Goal: Browse casually: Explore the website without a specific task or goal

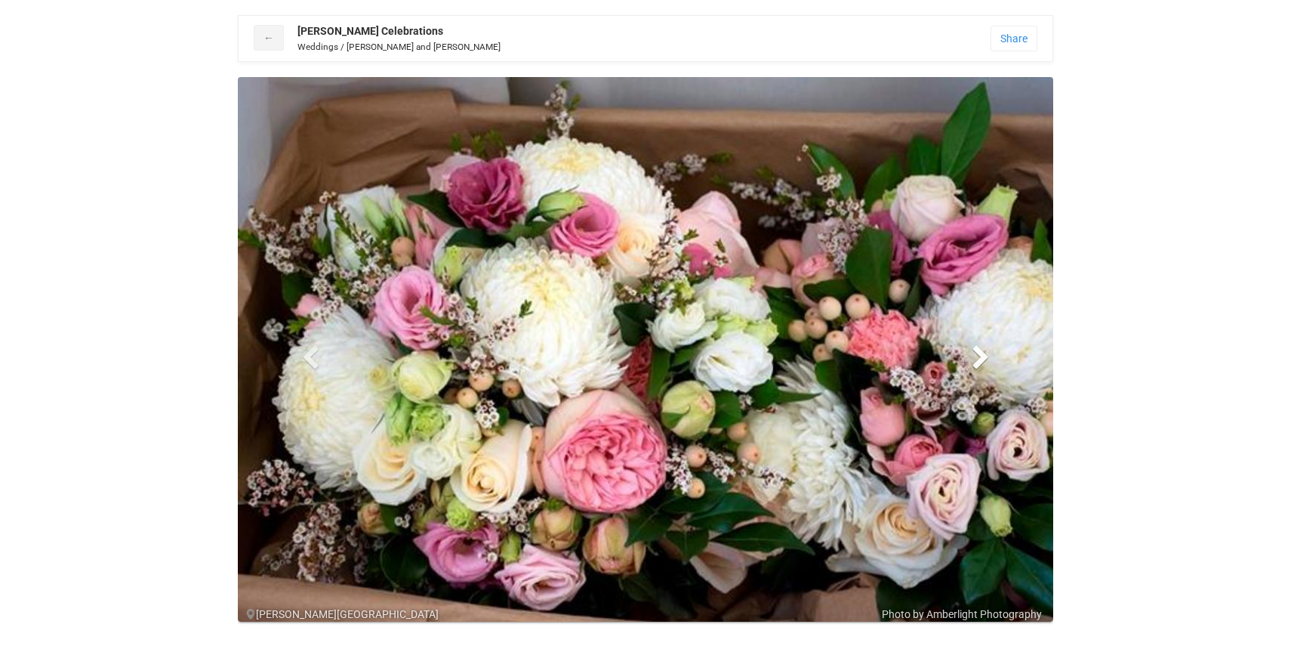
click at [985, 360] on span at bounding box center [981, 356] width 23 height 23
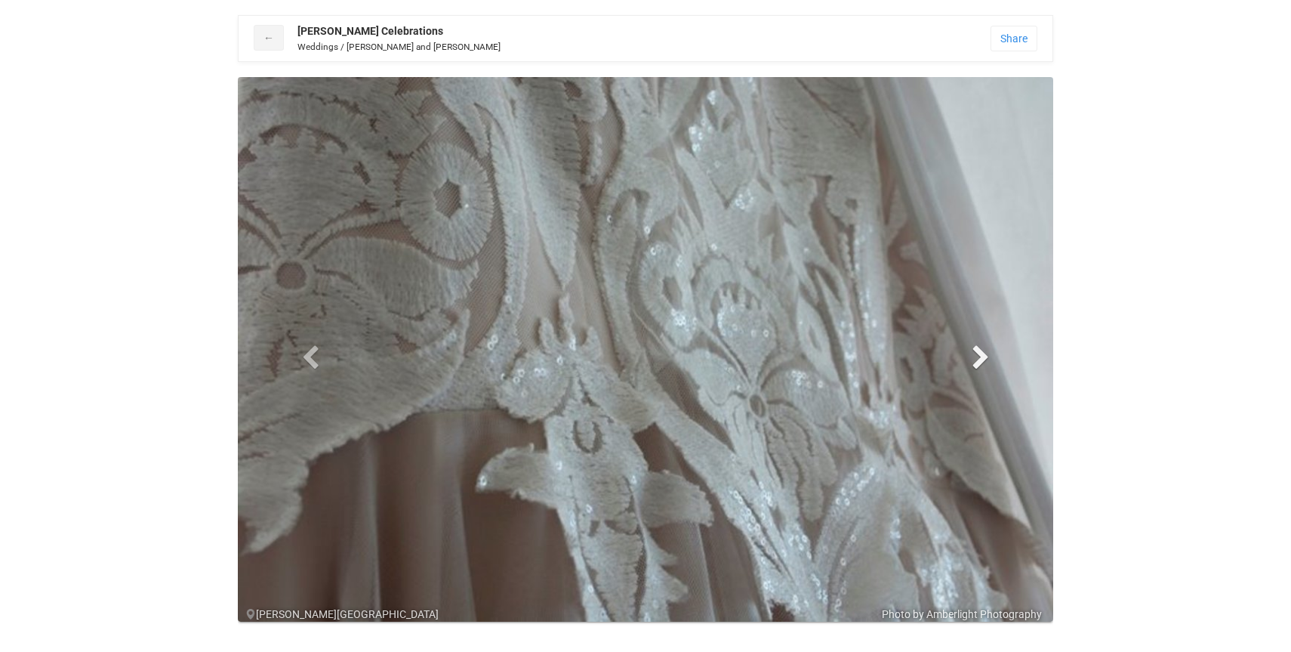
click at [985, 360] on span at bounding box center [981, 356] width 23 height 23
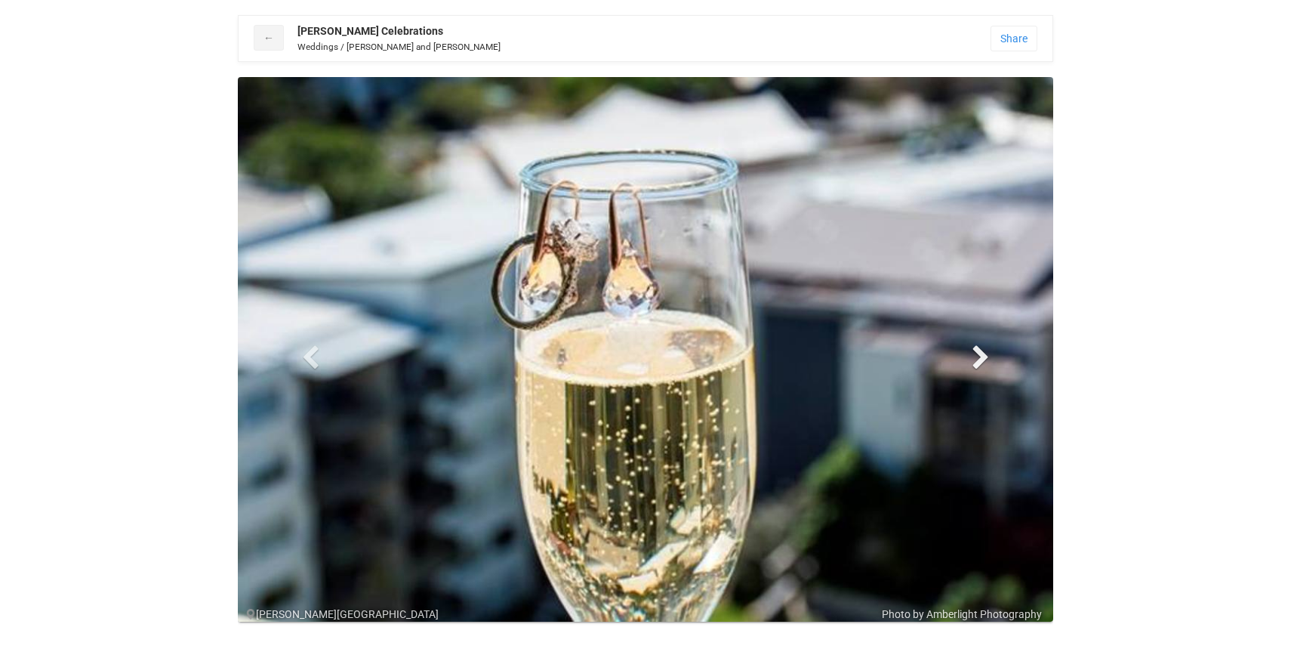
click at [985, 360] on span at bounding box center [981, 356] width 23 height 23
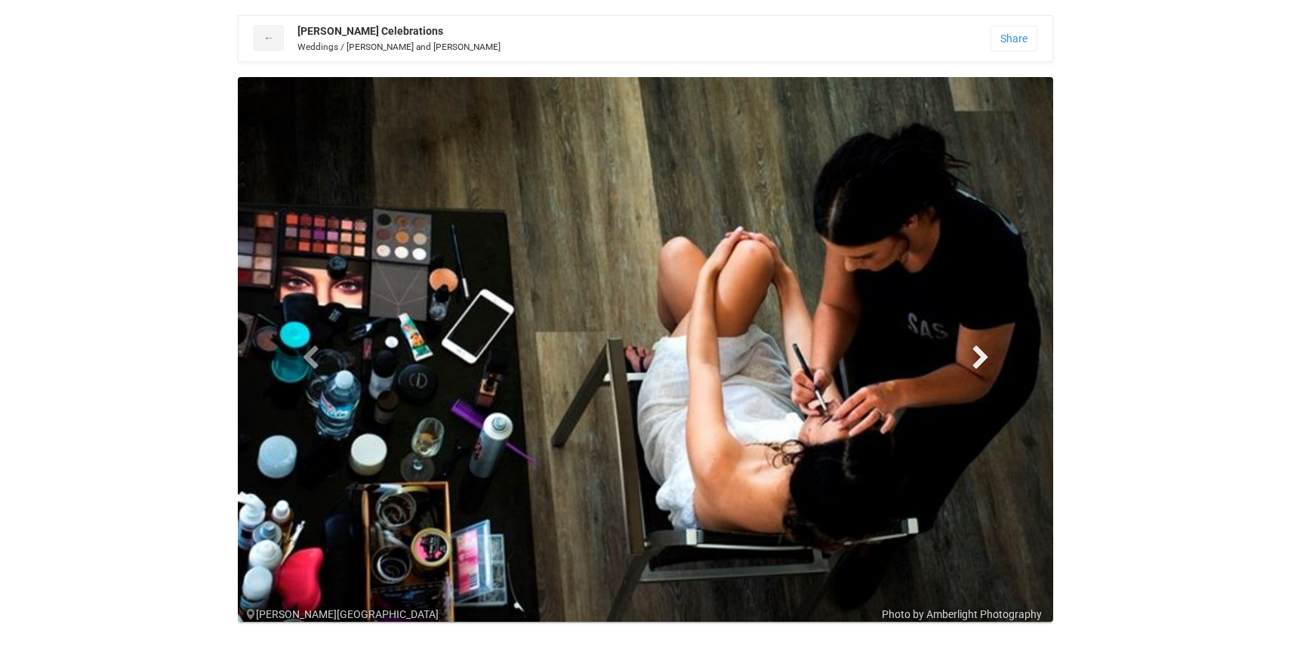
click at [985, 360] on span at bounding box center [981, 356] width 23 height 23
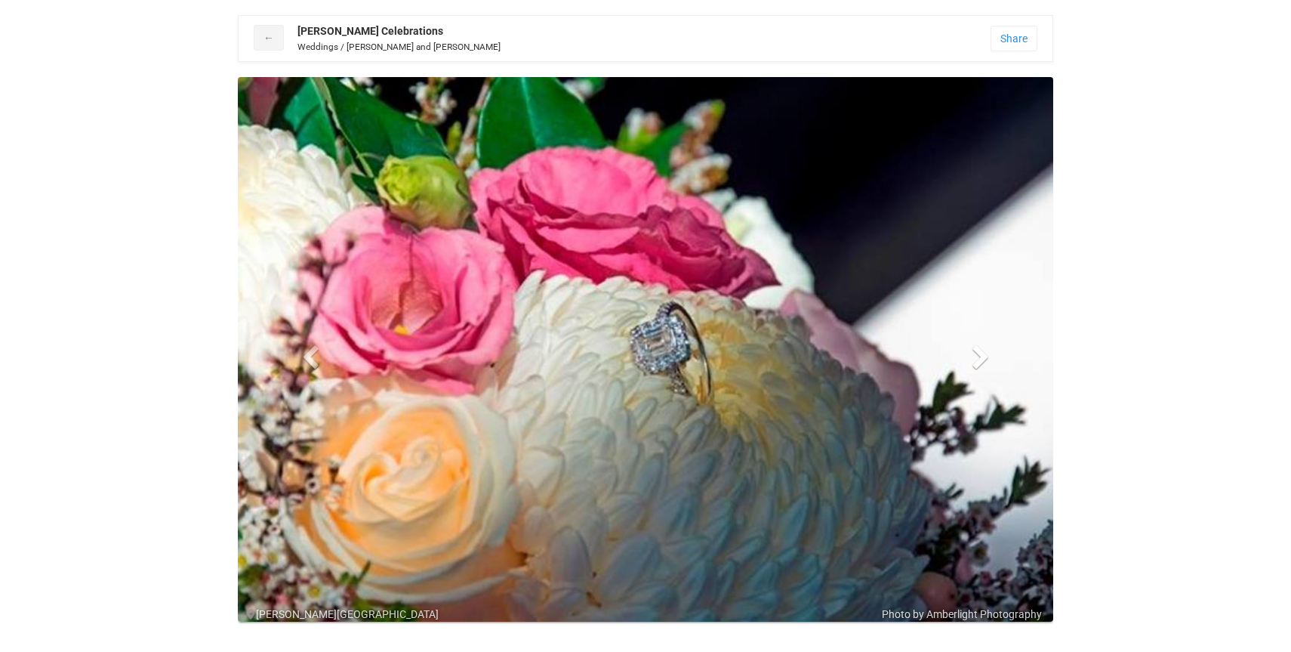
click at [985, 360] on span at bounding box center [981, 356] width 23 height 23
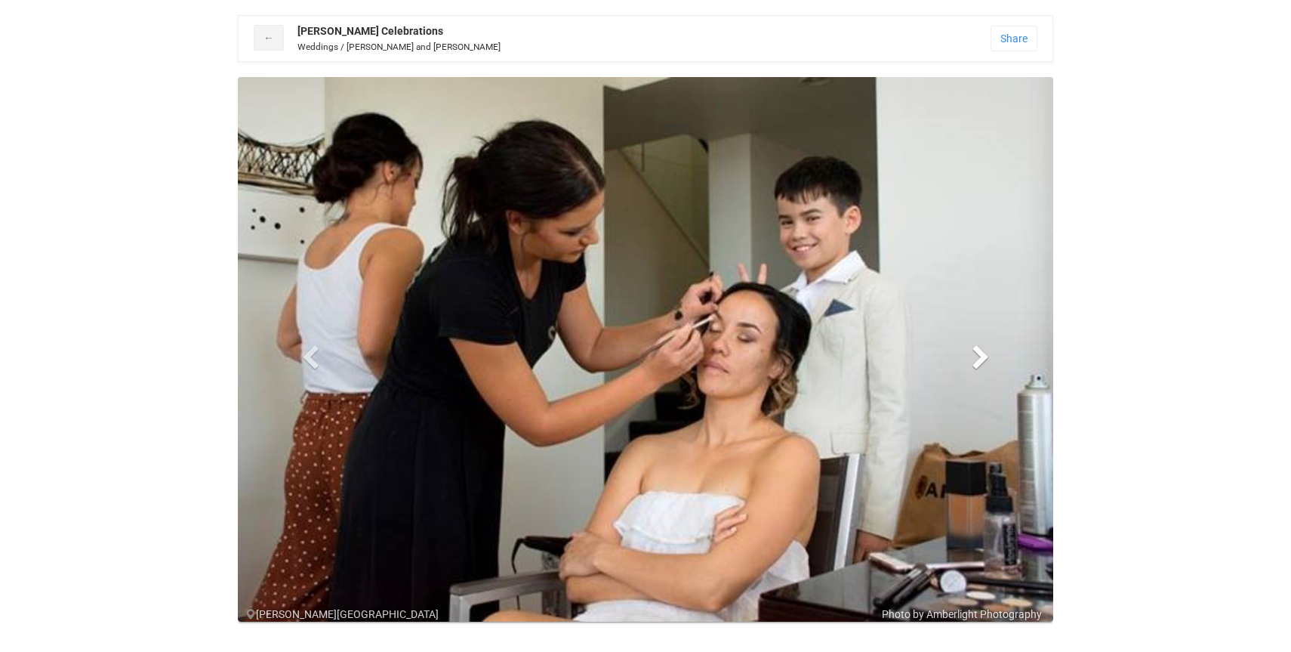
click at [985, 360] on span at bounding box center [981, 356] width 23 height 23
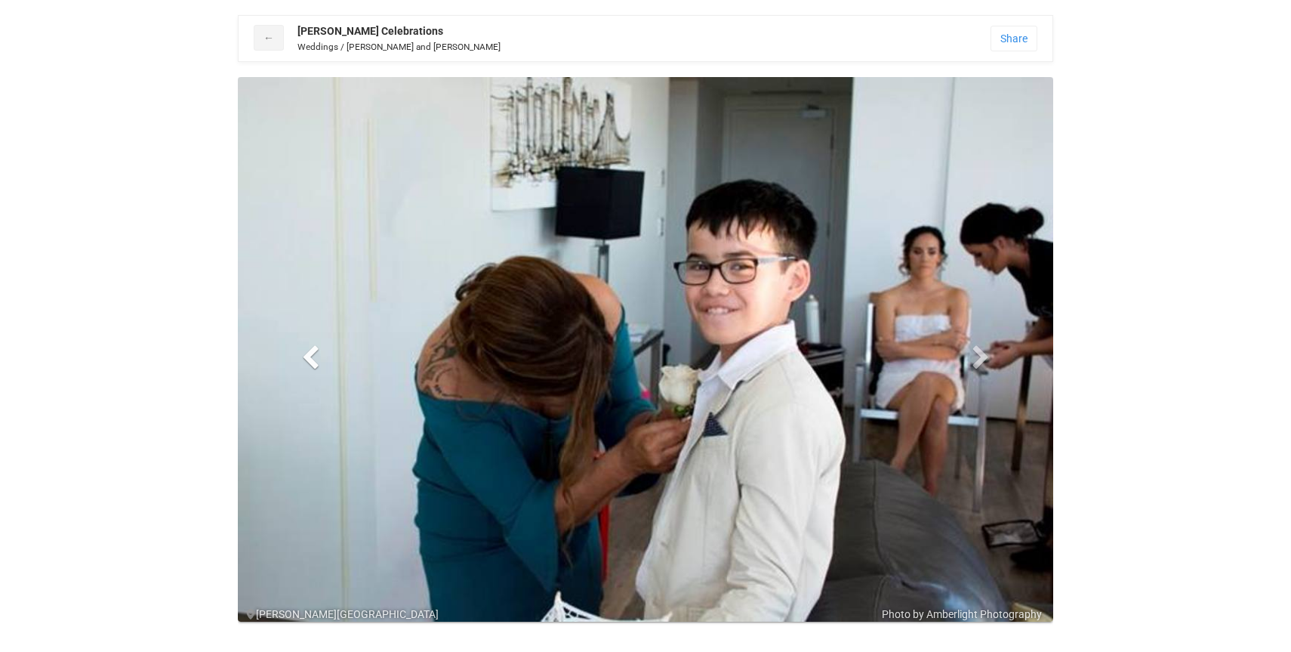
click at [311, 344] on link "Previous" at bounding box center [310, 357] width 122 height 560
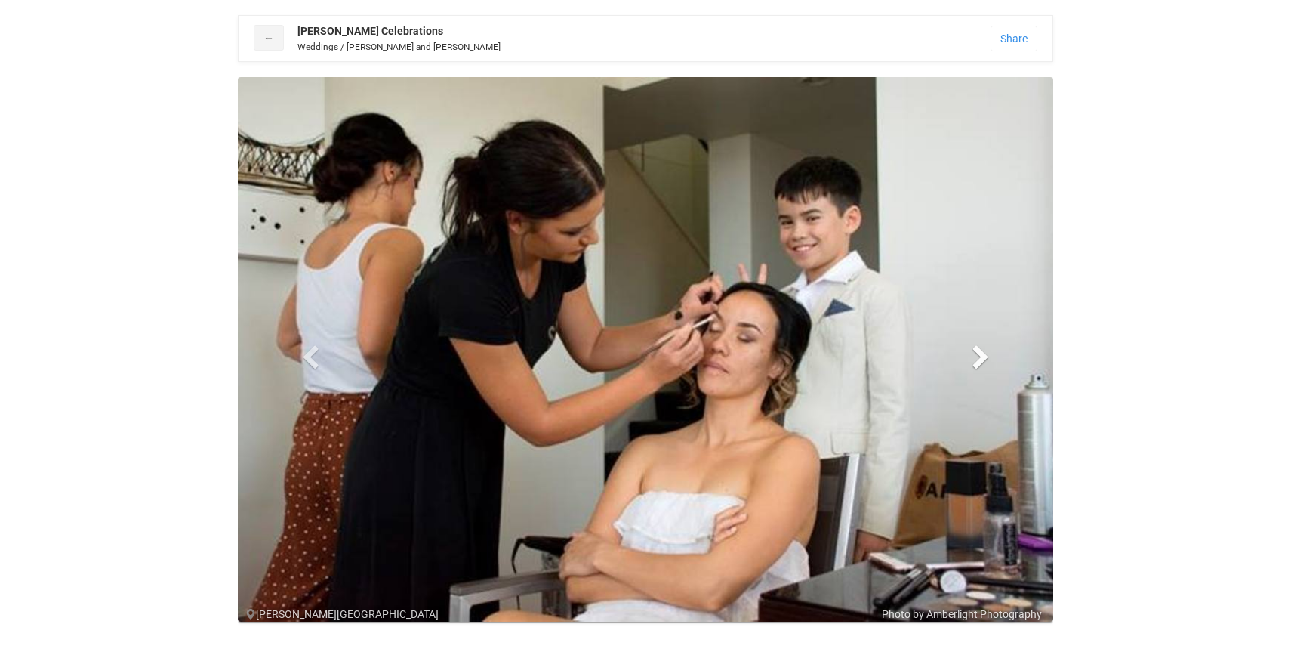
click at [979, 360] on span at bounding box center [981, 356] width 23 height 23
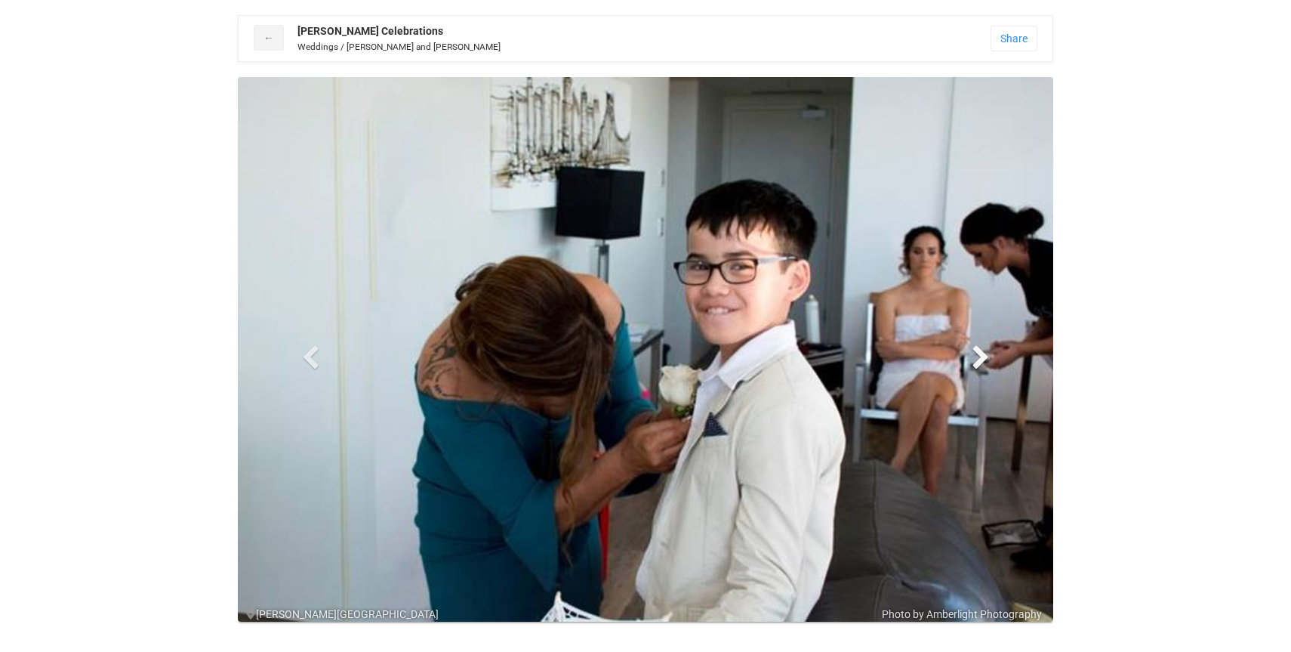
click at [979, 360] on span at bounding box center [981, 356] width 23 height 23
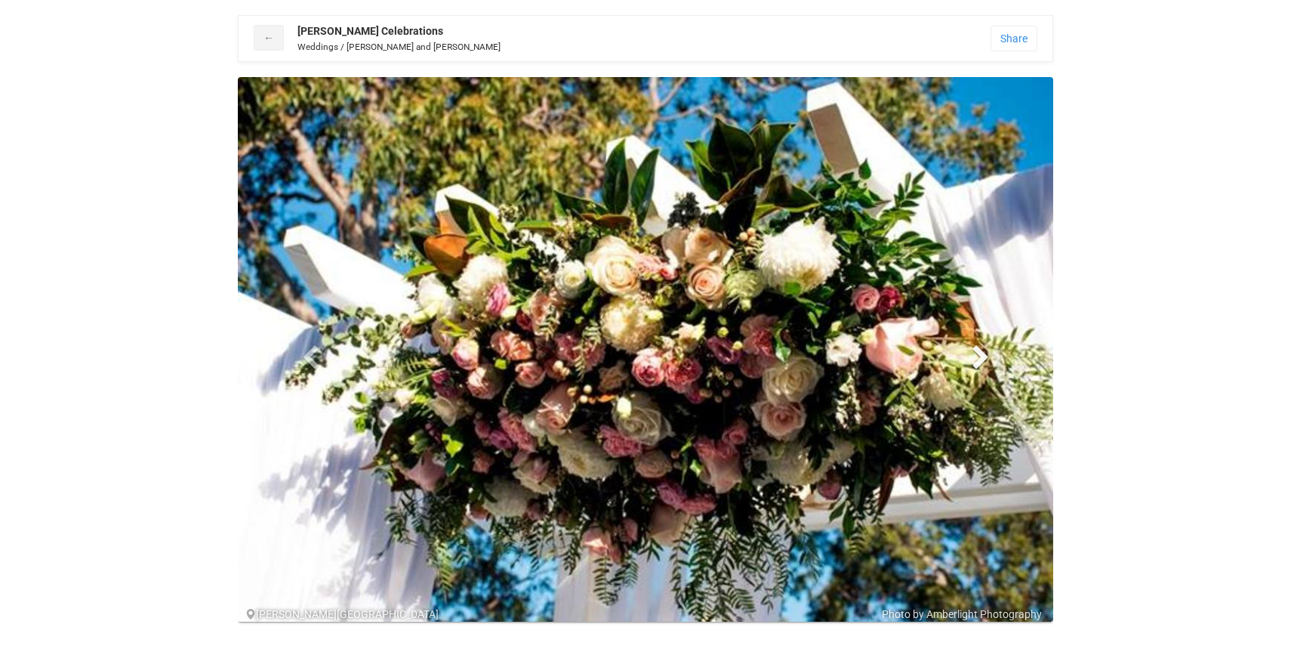
click at [979, 360] on span at bounding box center [981, 356] width 23 height 23
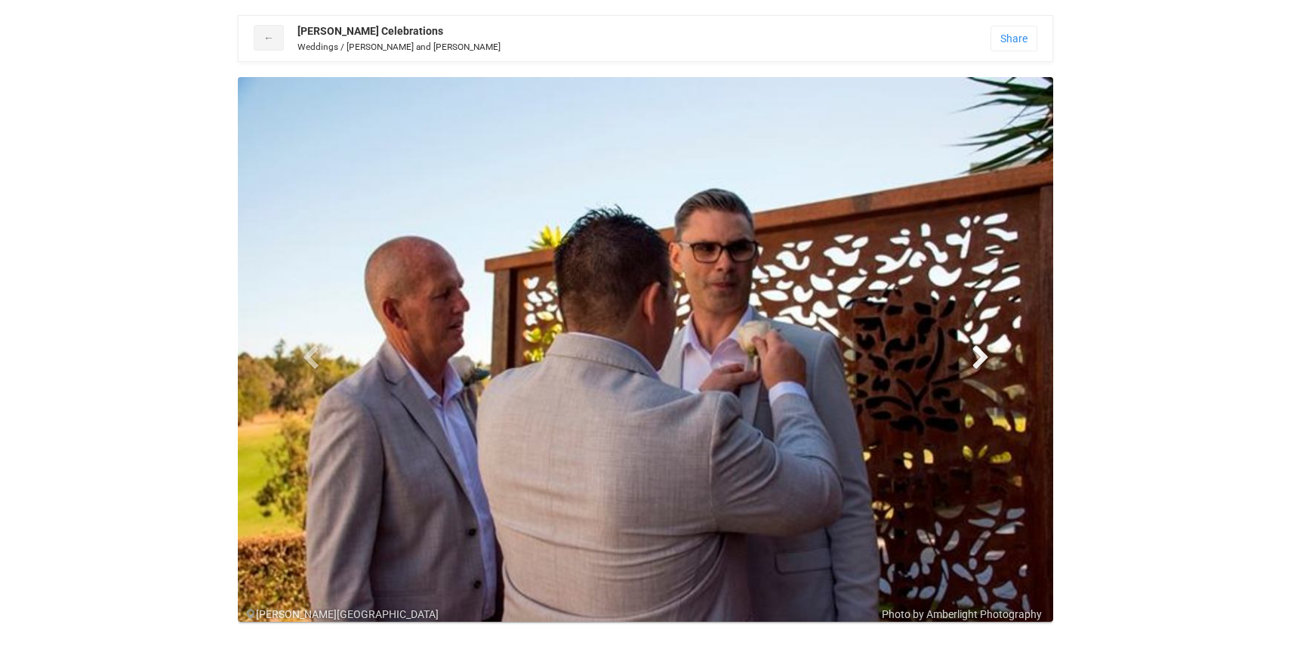
click at [979, 360] on span at bounding box center [981, 356] width 23 height 23
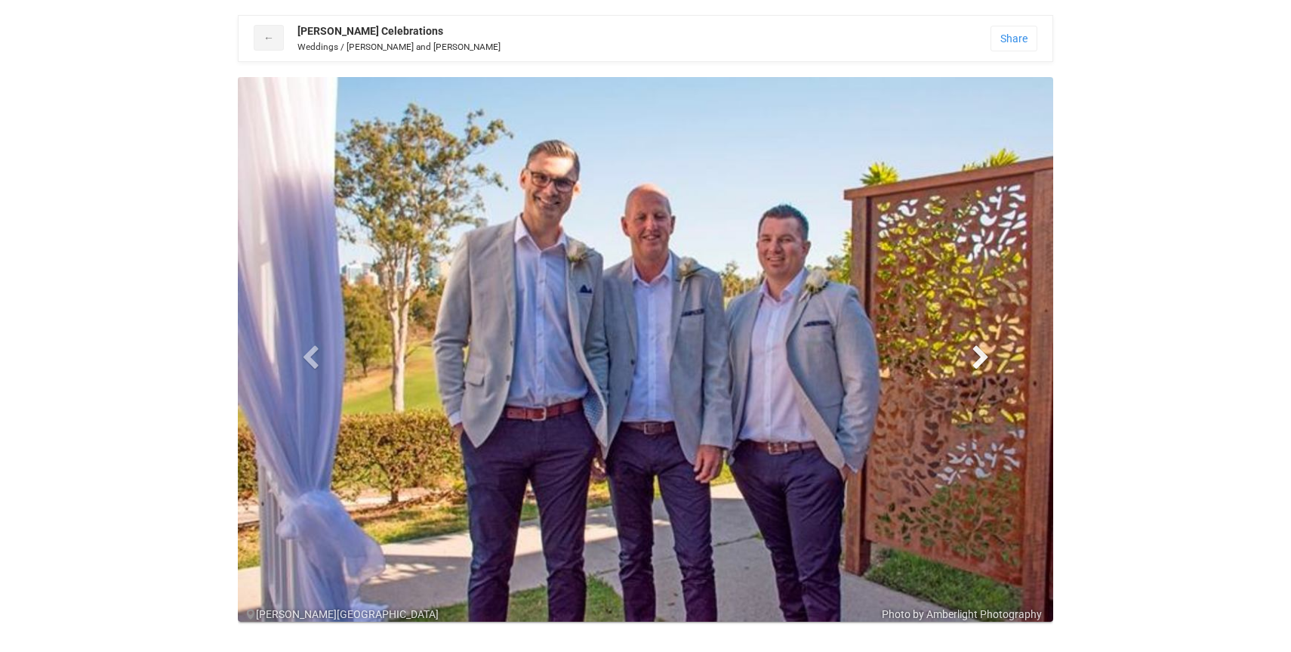
click at [979, 360] on span at bounding box center [981, 356] width 23 height 23
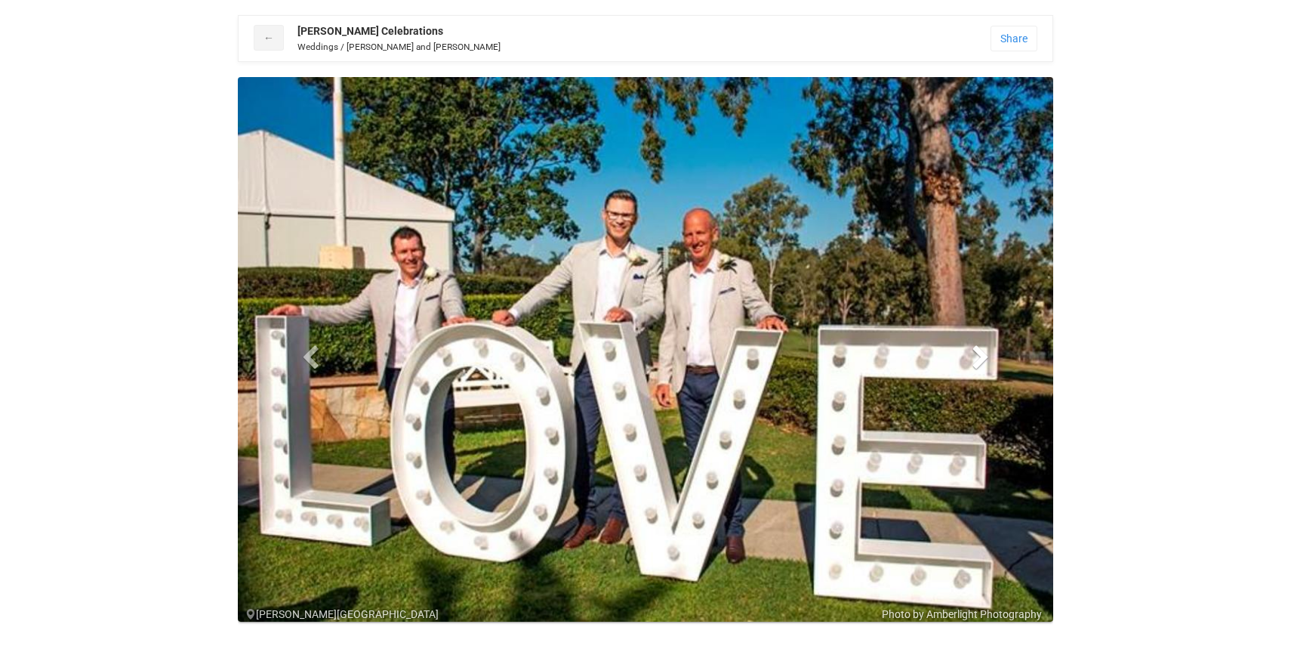
click at [979, 360] on span at bounding box center [981, 356] width 23 height 23
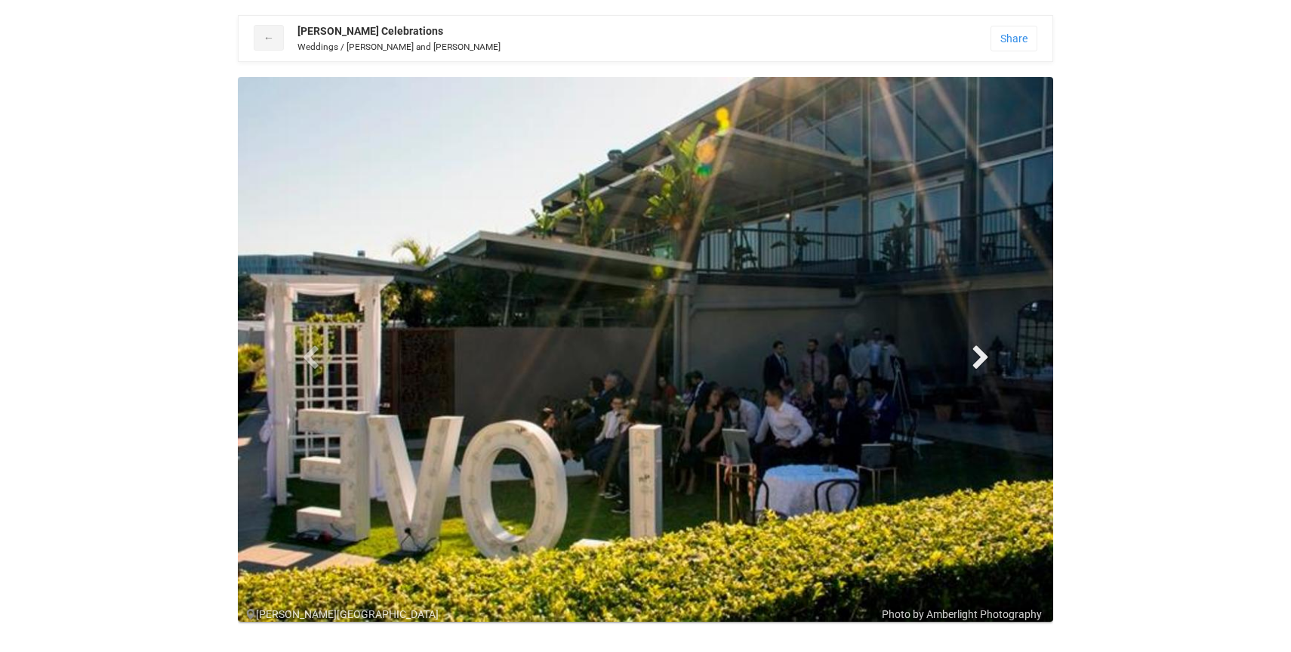
click at [979, 360] on span at bounding box center [981, 356] width 23 height 23
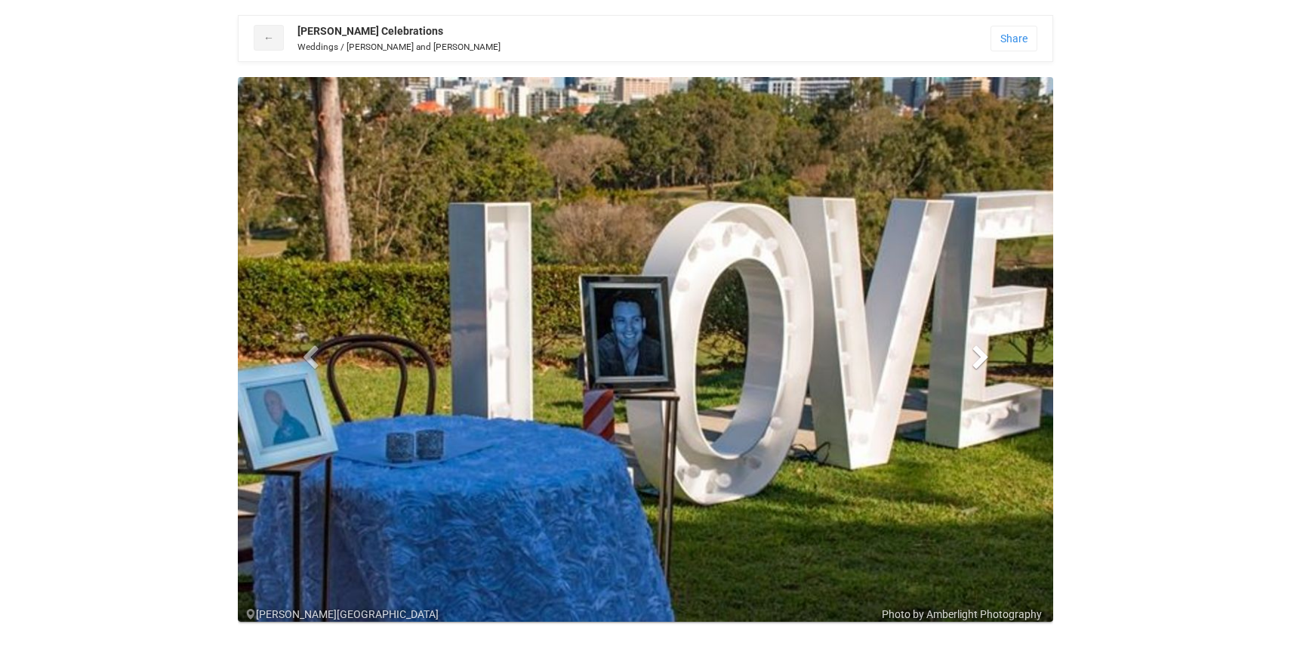
click at [979, 360] on span at bounding box center [981, 356] width 23 height 23
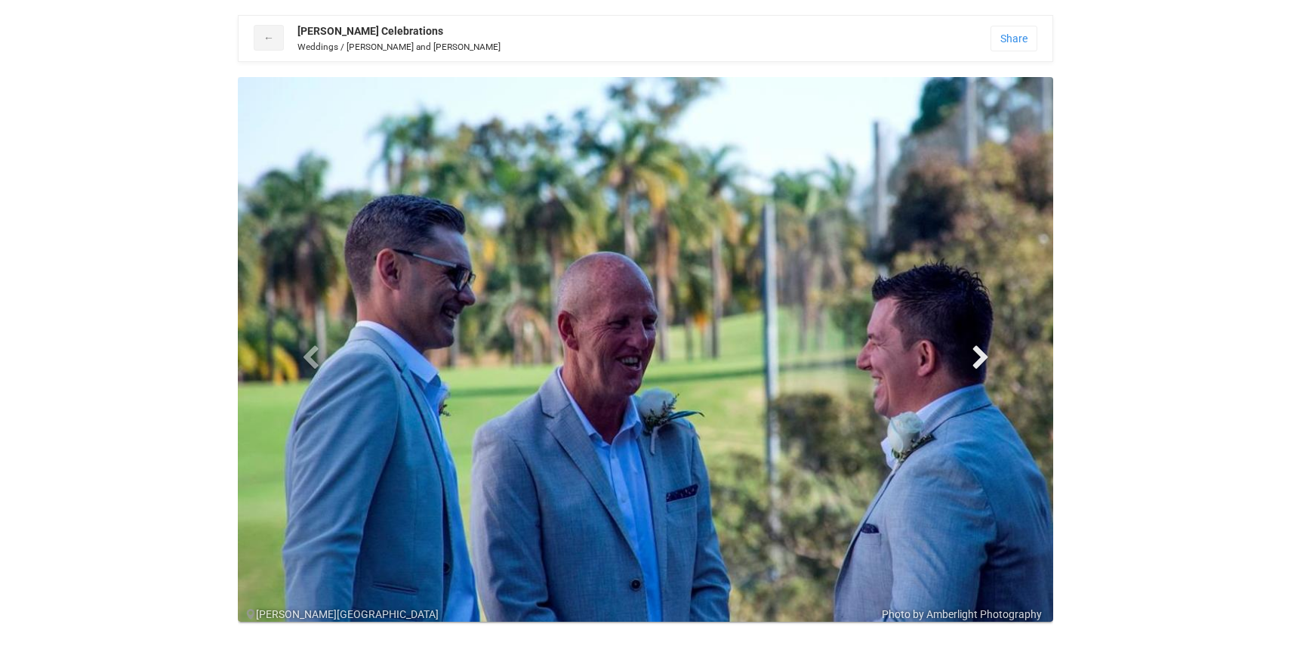
click at [979, 360] on span at bounding box center [981, 356] width 23 height 23
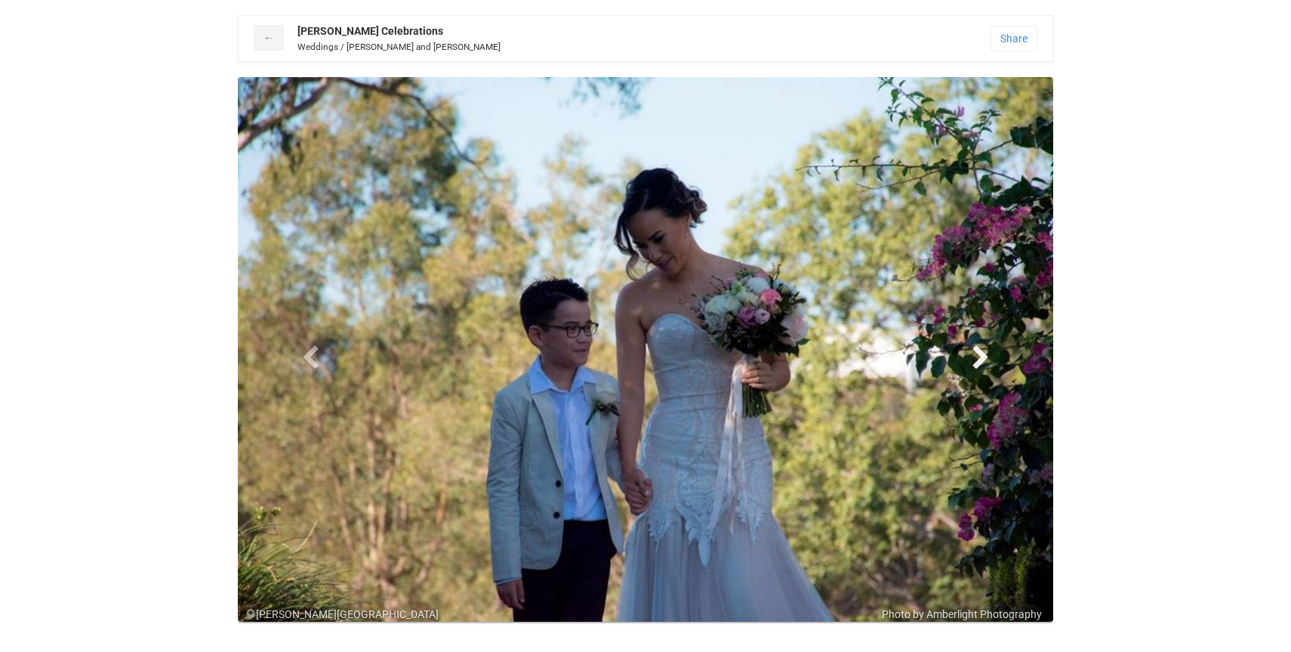
click at [979, 360] on span at bounding box center [981, 356] width 23 height 23
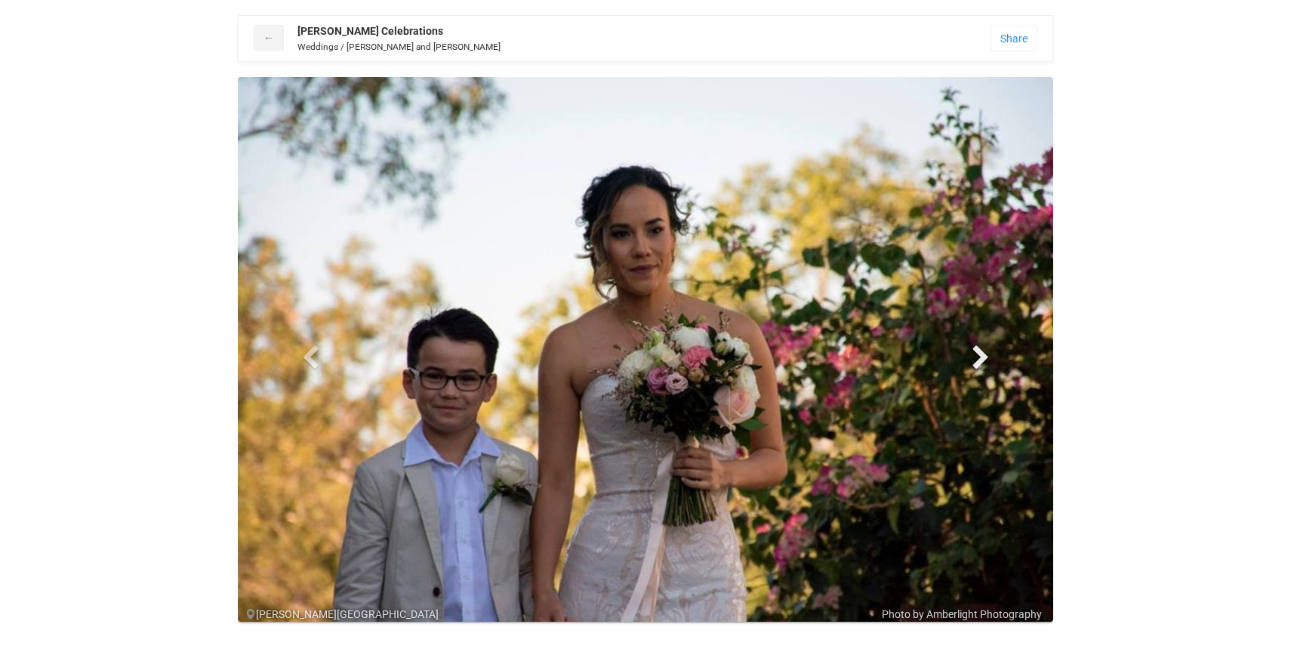
click at [979, 360] on span at bounding box center [981, 356] width 23 height 23
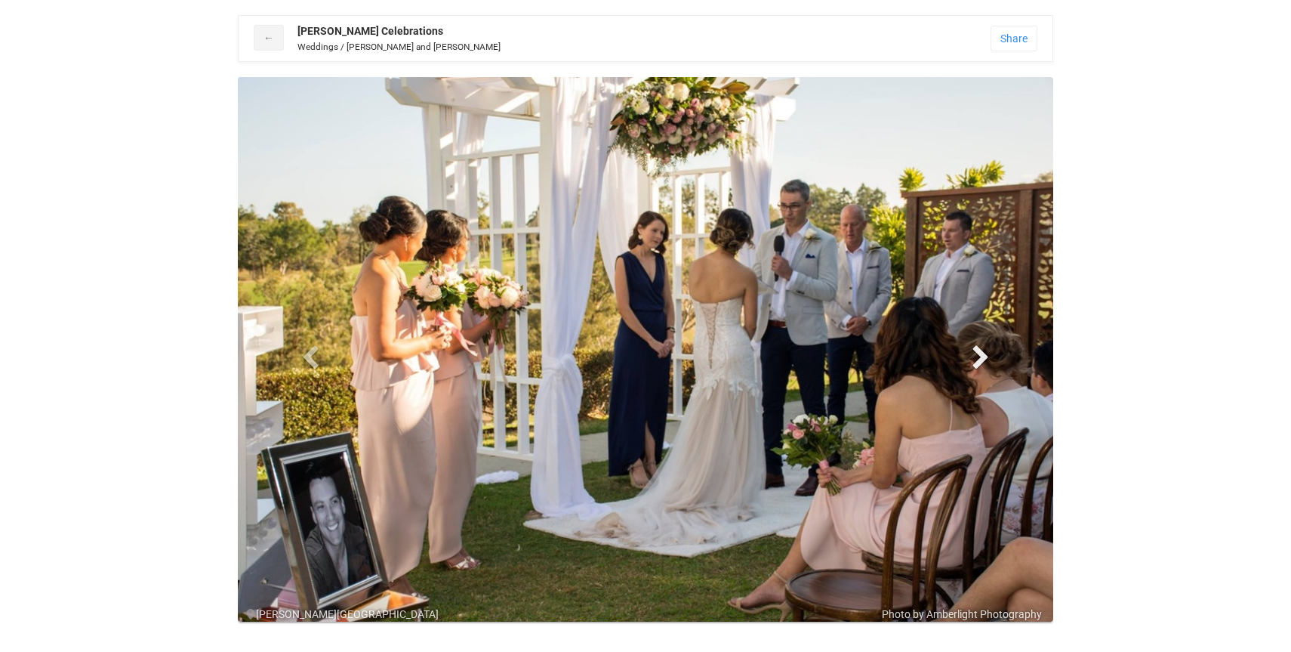
click at [979, 360] on span at bounding box center [981, 356] width 23 height 23
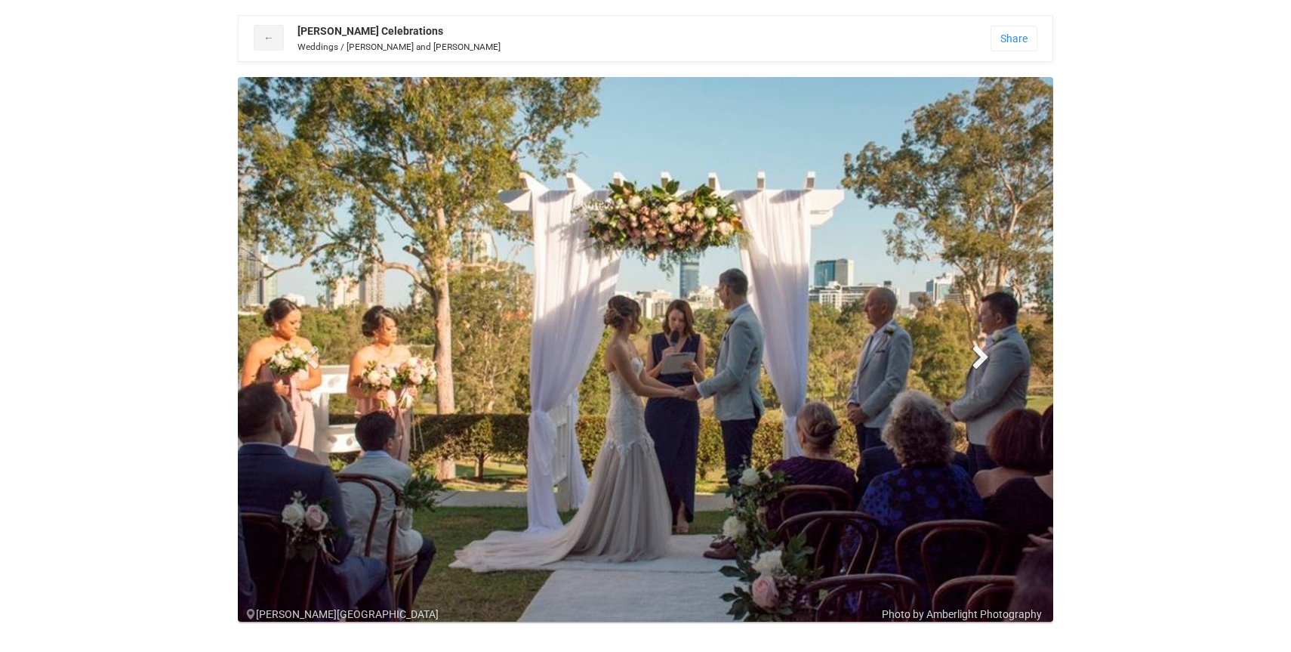
click at [979, 360] on span at bounding box center [981, 356] width 23 height 23
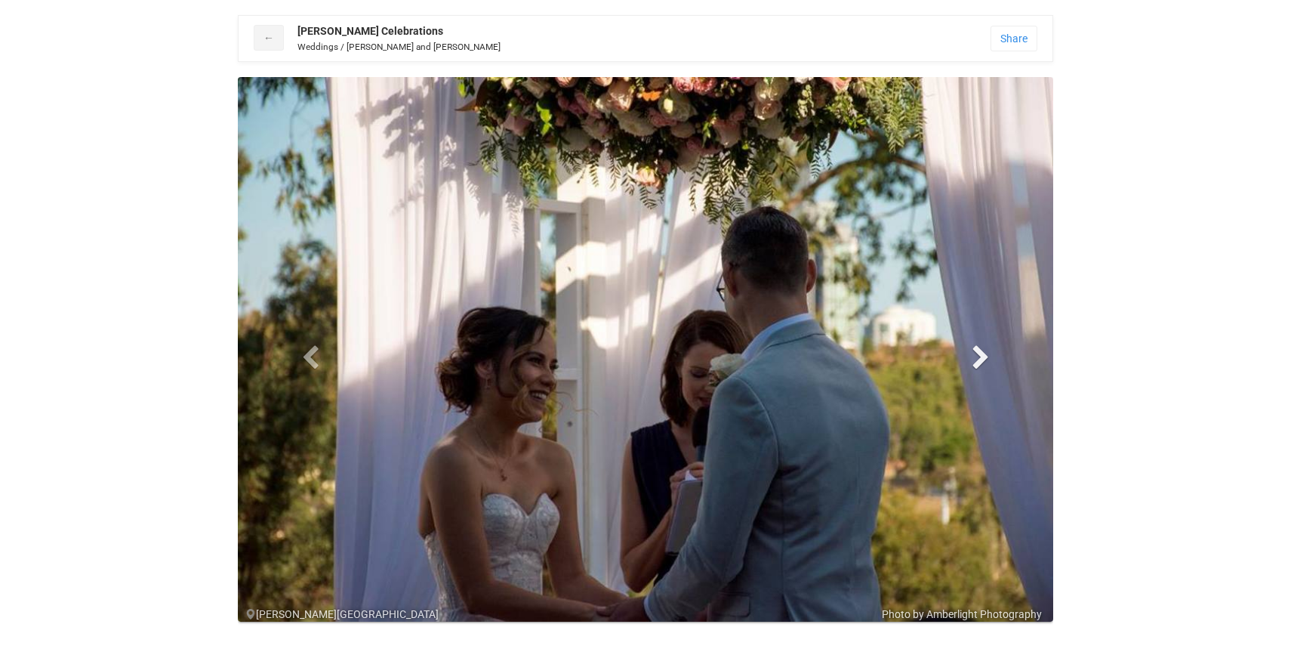
click at [979, 360] on span at bounding box center [981, 356] width 23 height 23
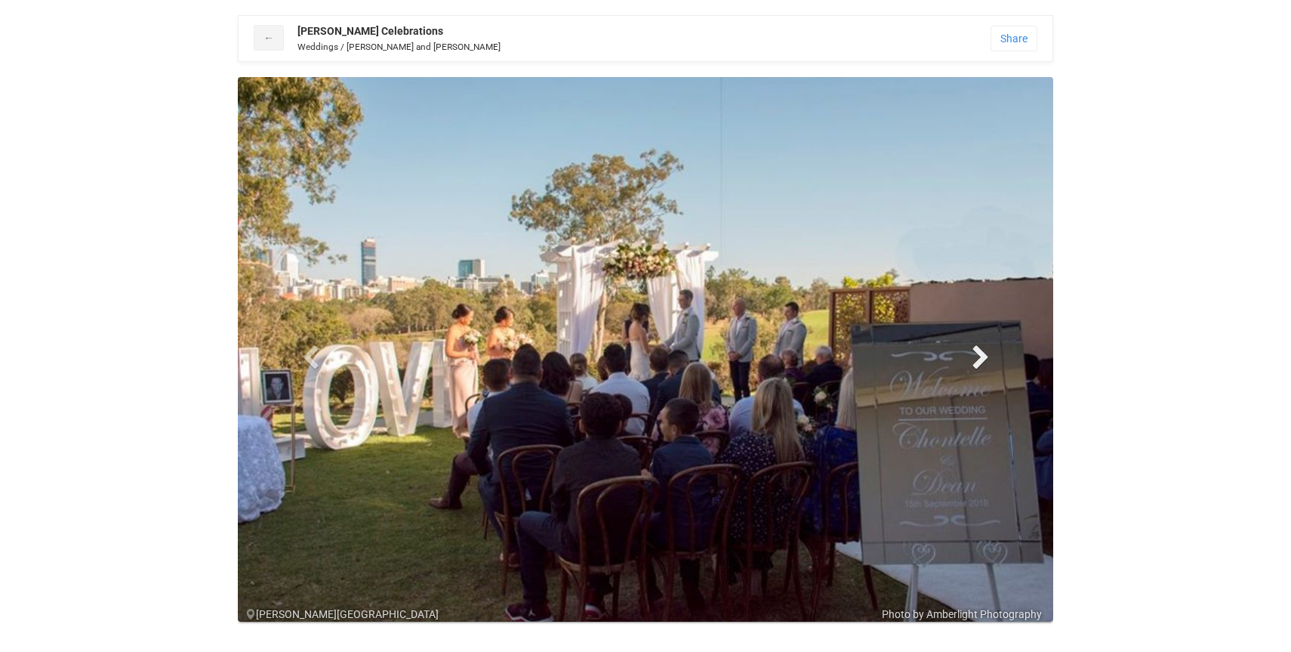
click at [979, 360] on span at bounding box center [981, 356] width 23 height 23
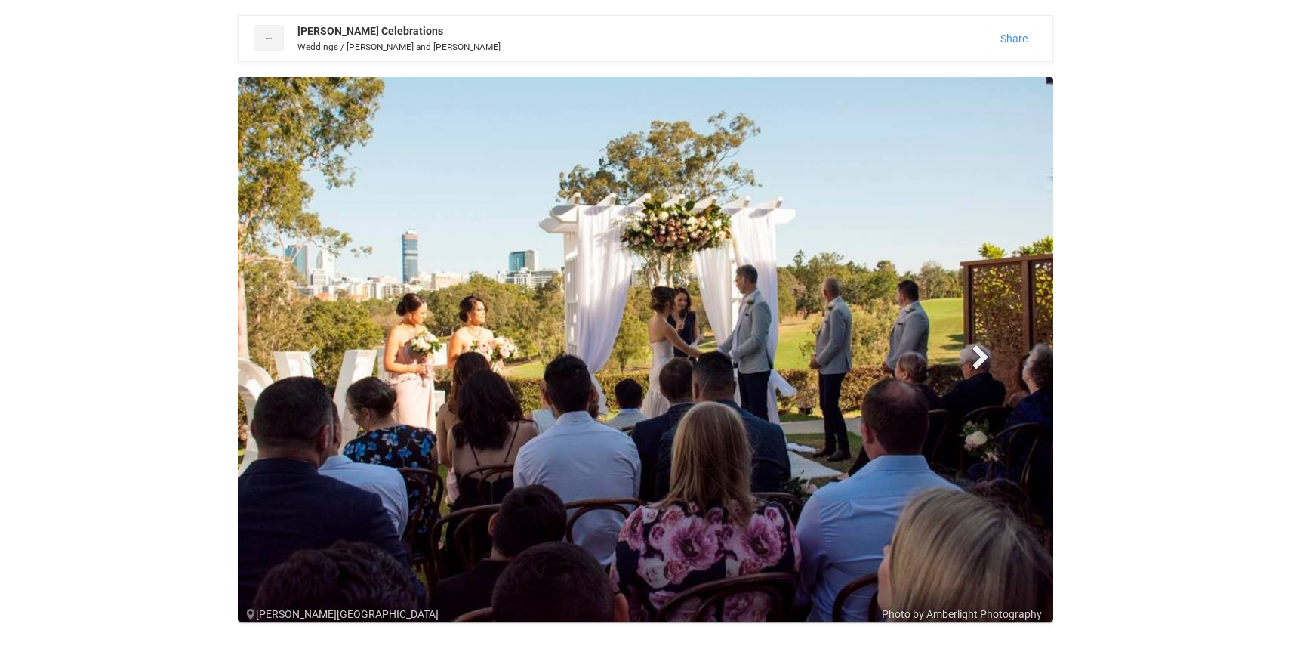
click at [979, 360] on span at bounding box center [981, 356] width 23 height 23
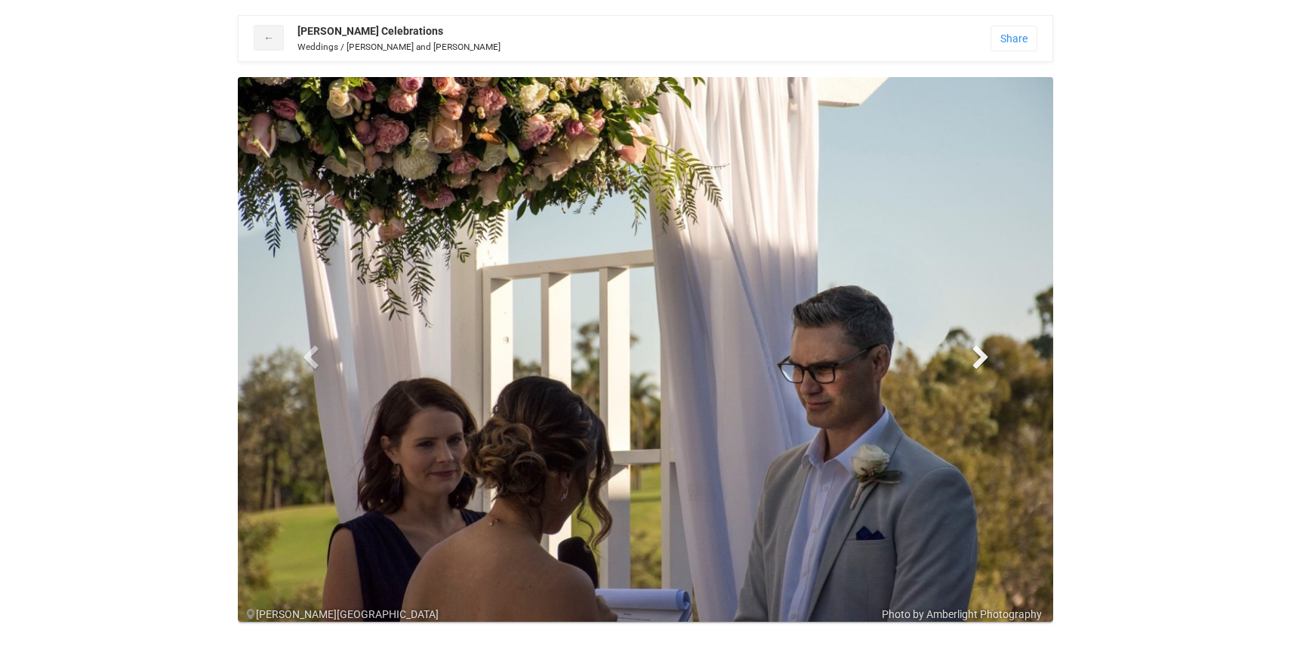
click at [979, 360] on span at bounding box center [981, 356] width 23 height 23
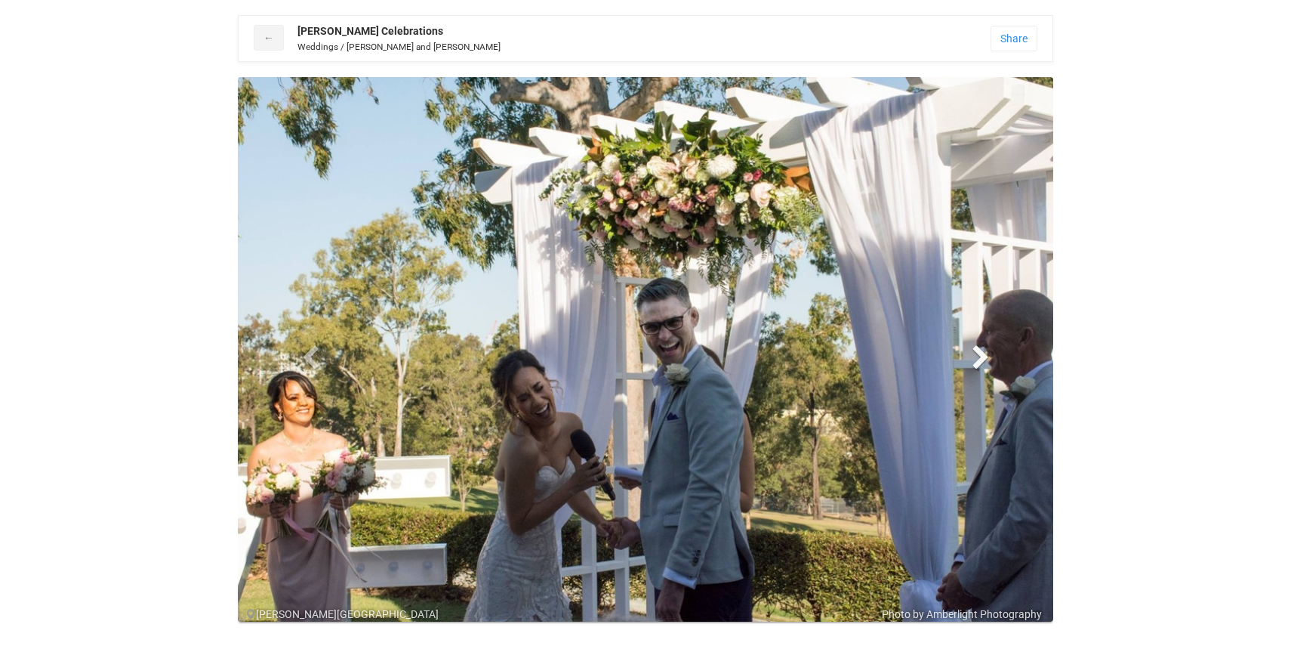
click at [979, 360] on span at bounding box center [981, 356] width 23 height 23
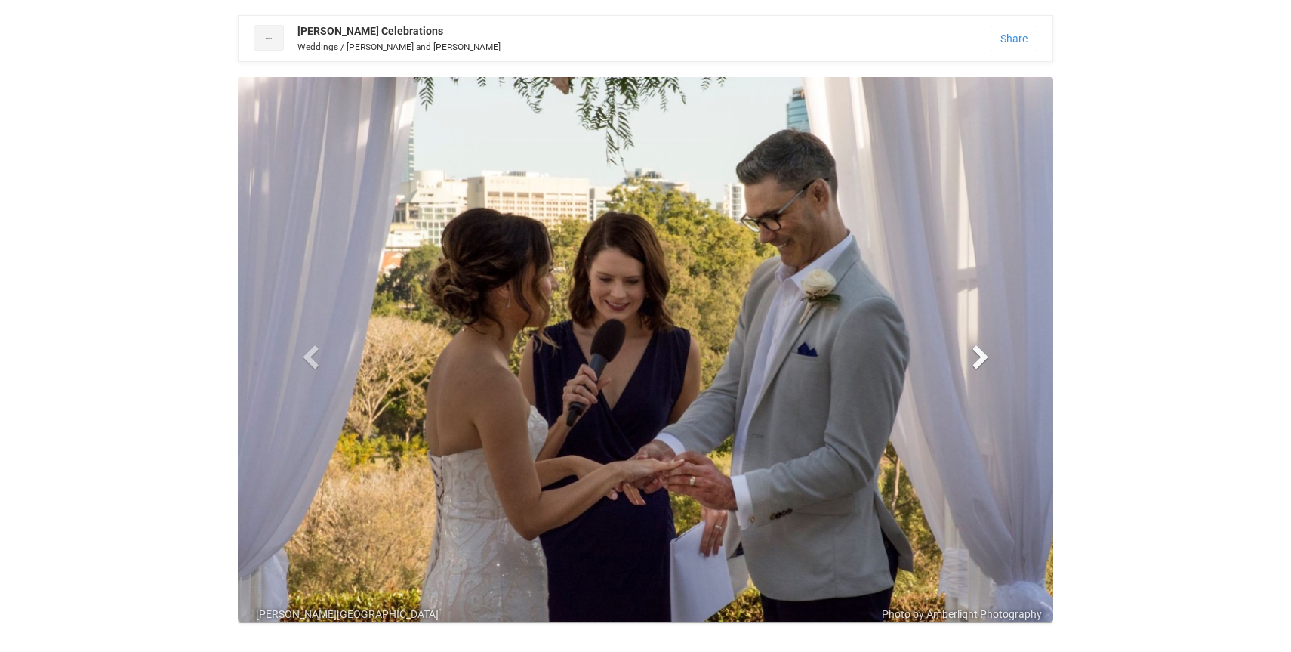
click at [979, 360] on span at bounding box center [981, 356] width 23 height 23
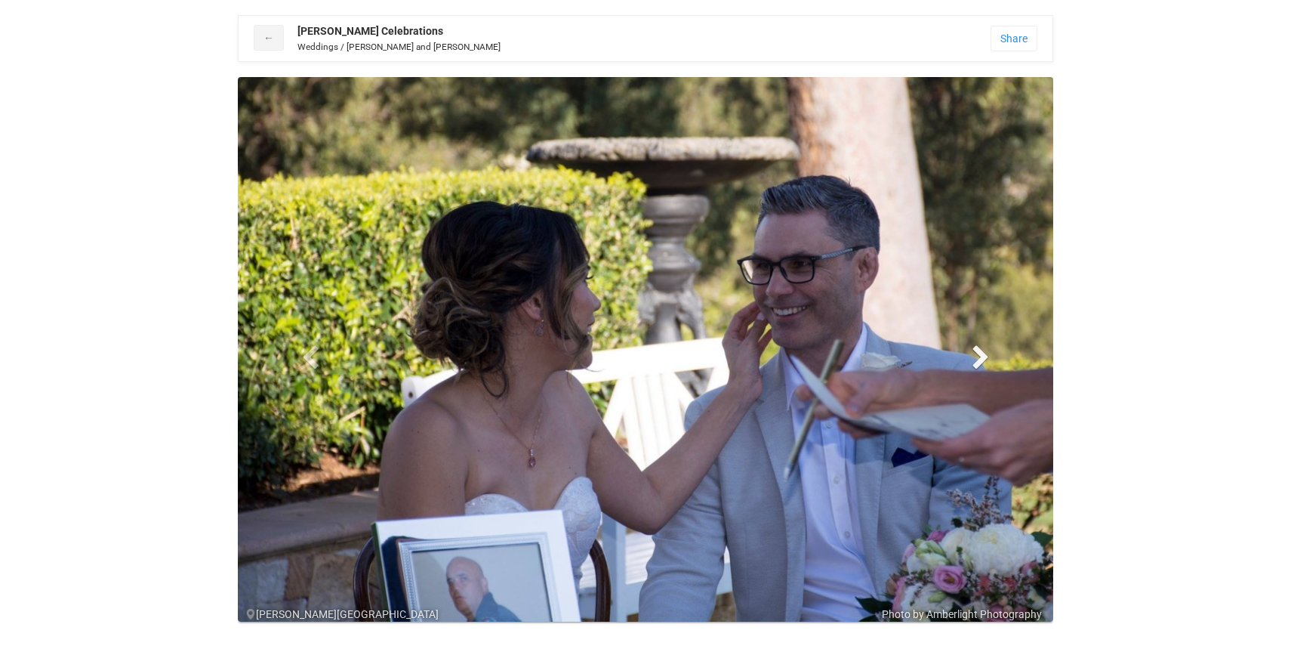
click at [979, 360] on span at bounding box center [981, 356] width 23 height 23
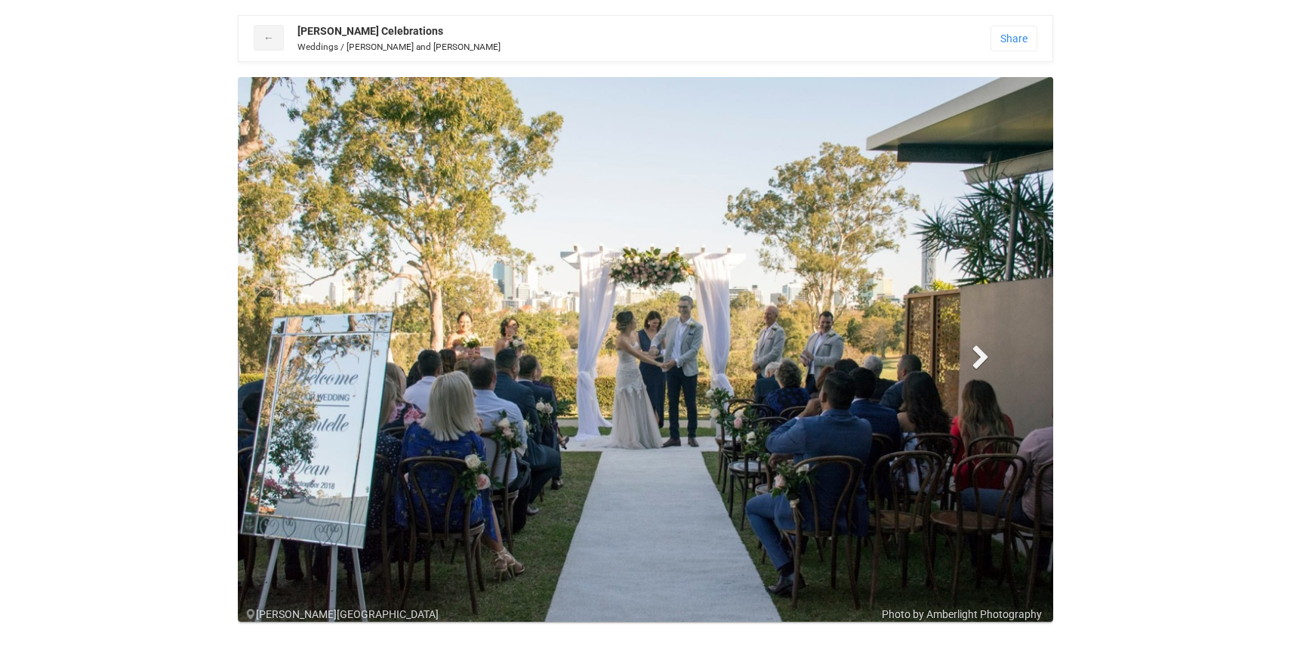
click at [979, 360] on span at bounding box center [981, 356] width 23 height 23
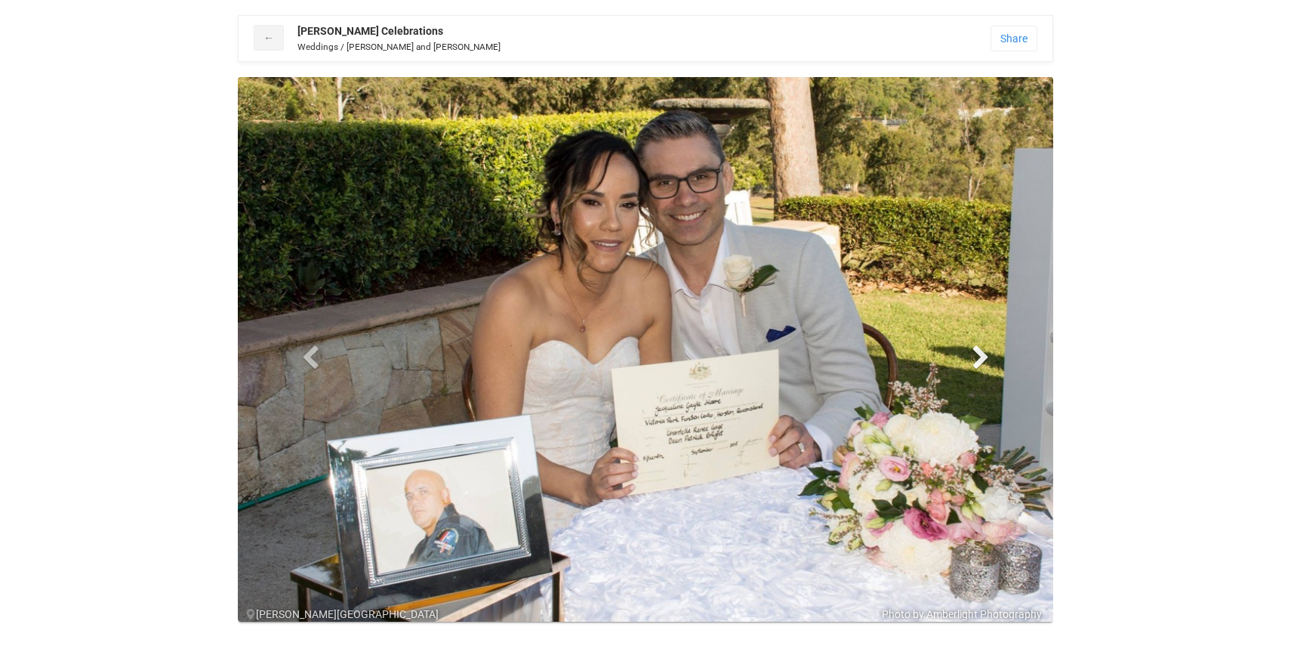
click at [979, 360] on span at bounding box center [981, 356] width 23 height 23
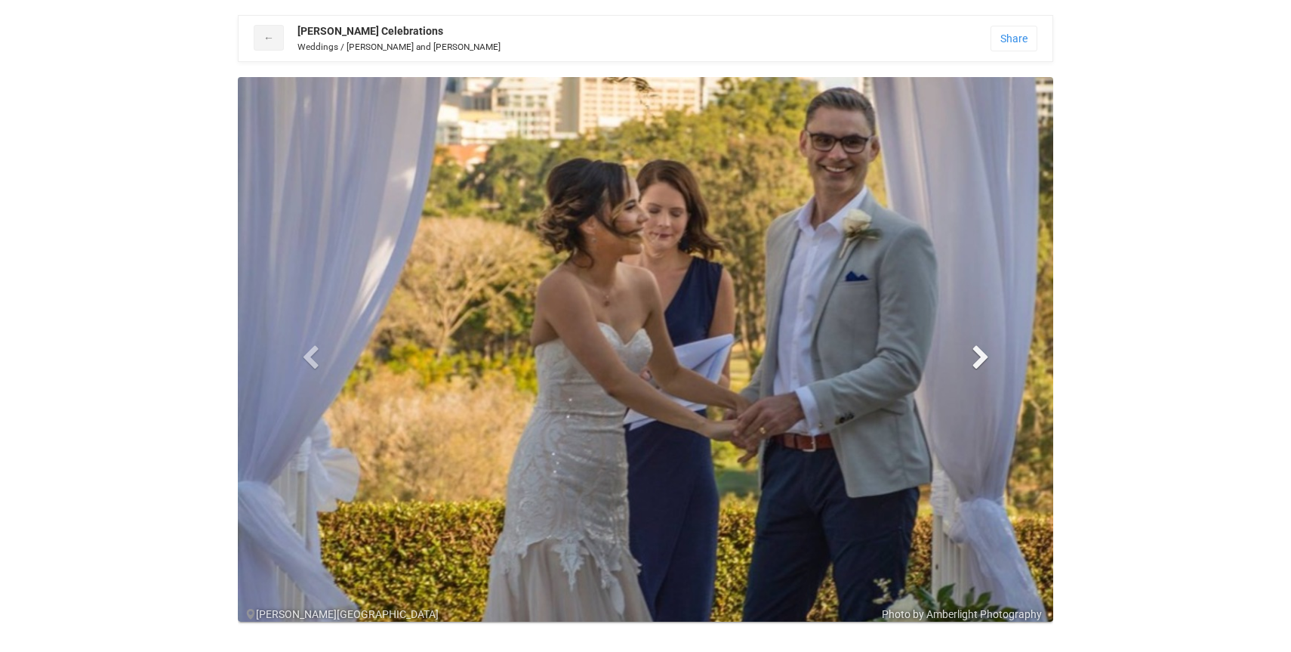
click at [979, 360] on span at bounding box center [981, 356] width 23 height 23
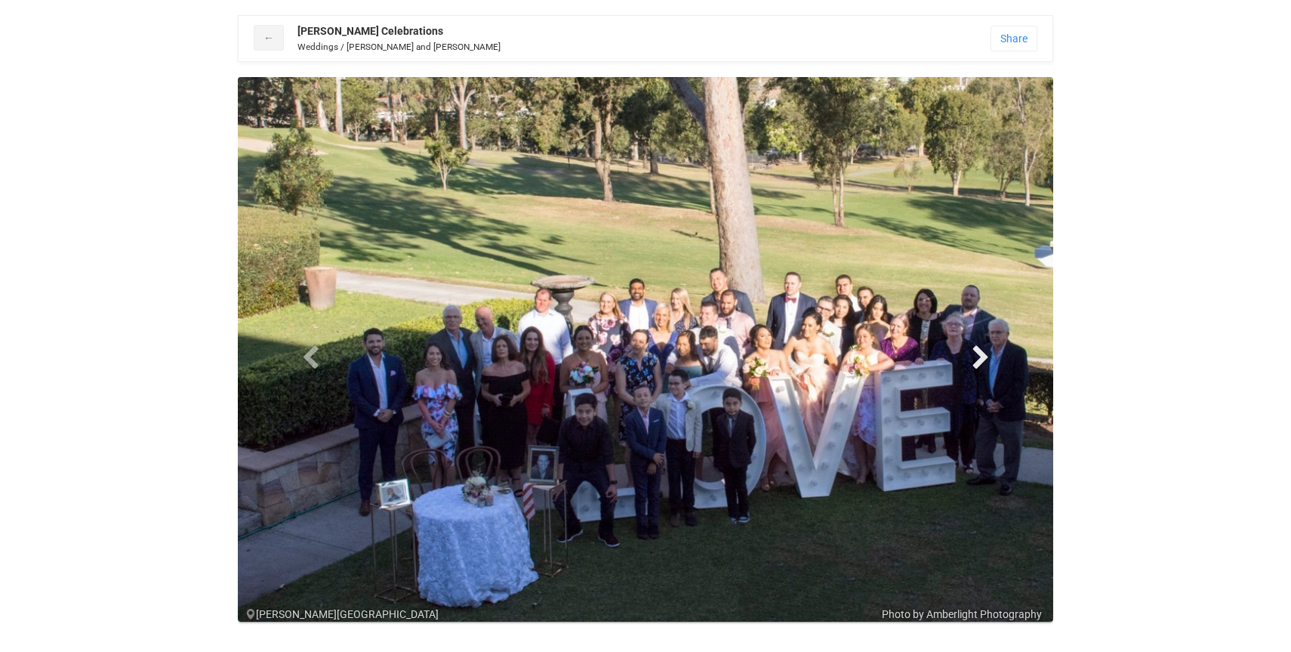
click at [979, 360] on span at bounding box center [981, 356] width 23 height 23
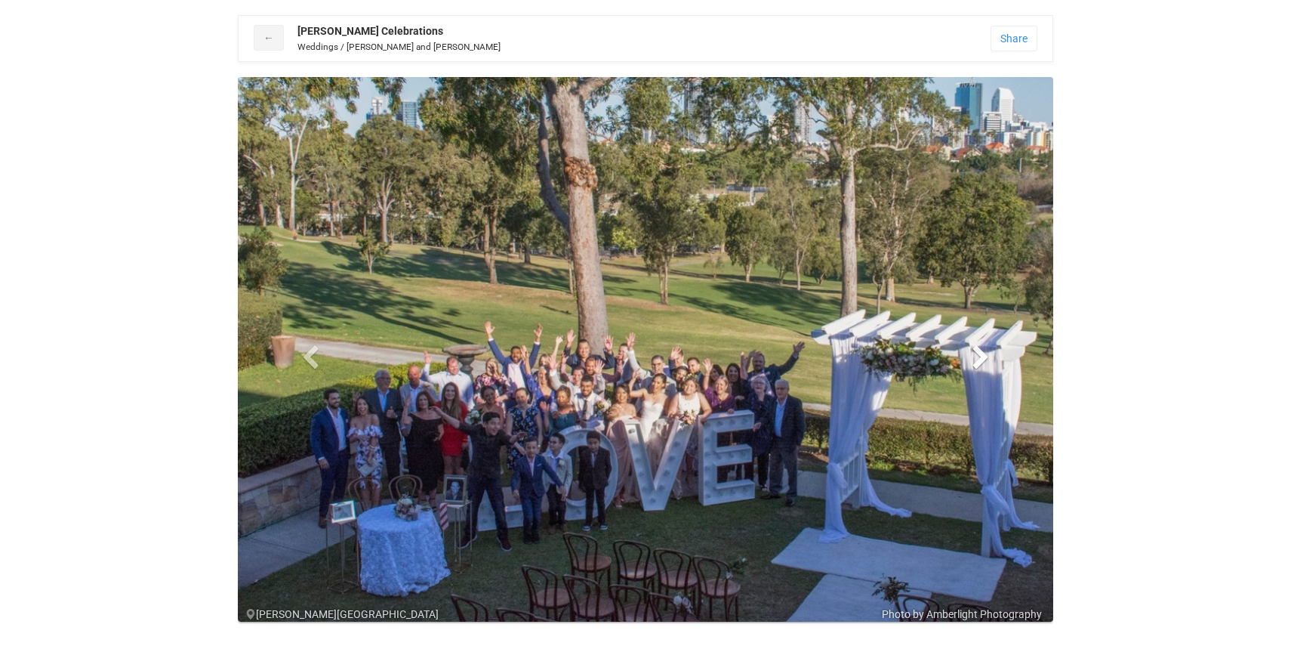
click at [979, 360] on span at bounding box center [981, 356] width 23 height 23
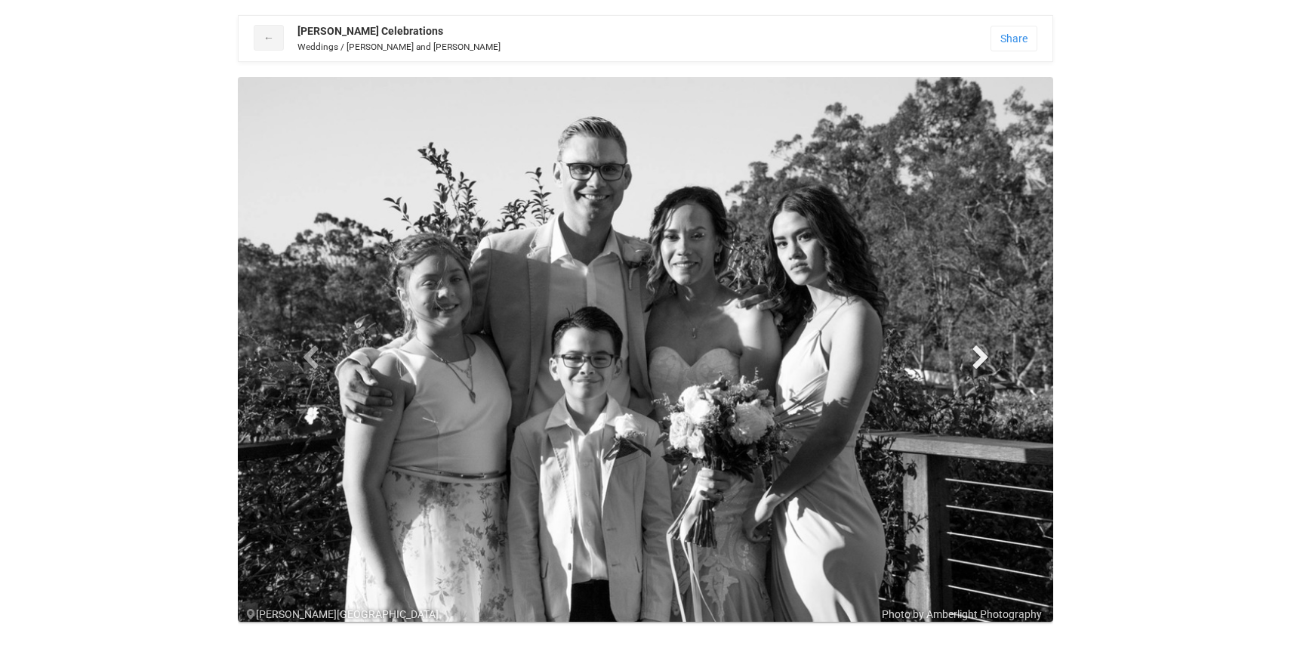
click at [979, 360] on span at bounding box center [981, 356] width 23 height 23
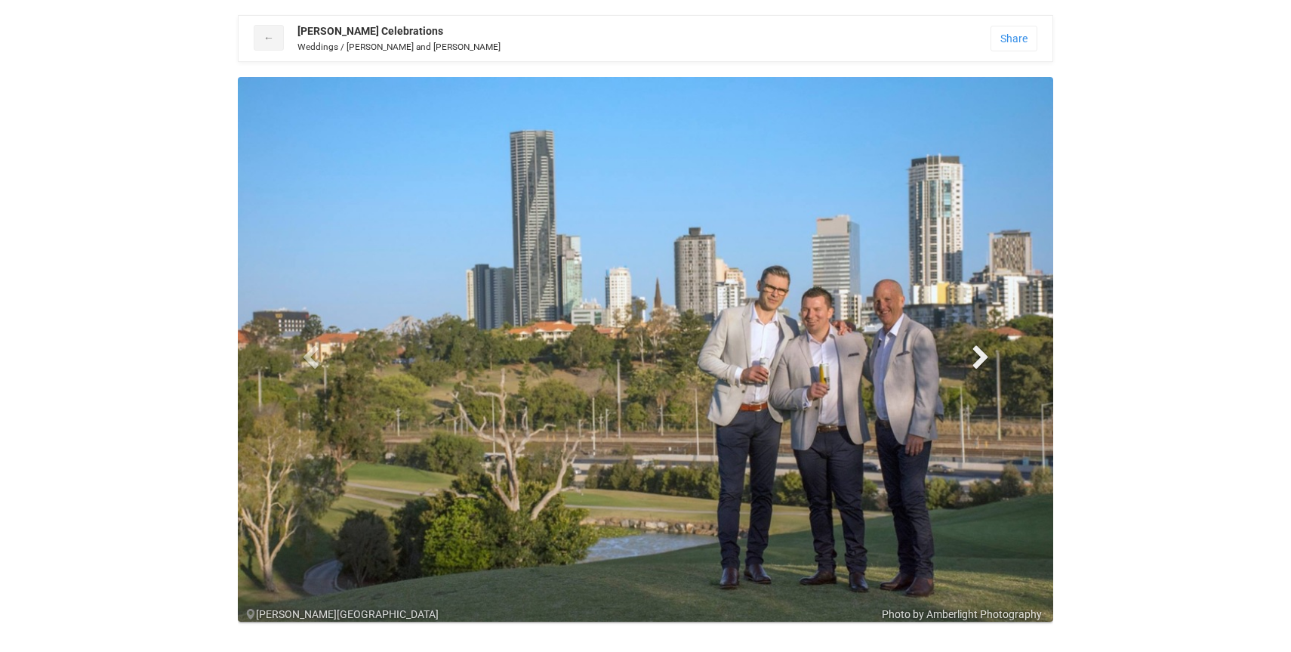
click at [979, 360] on span at bounding box center [981, 356] width 23 height 23
